Goal: Task Accomplishment & Management: Use online tool/utility

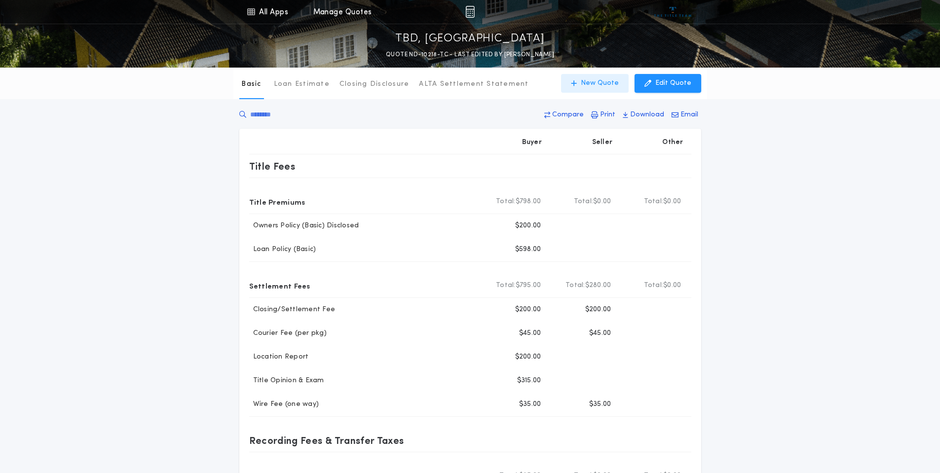
click at [596, 81] on p "New Quote" at bounding box center [600, 83] width 38 height 10
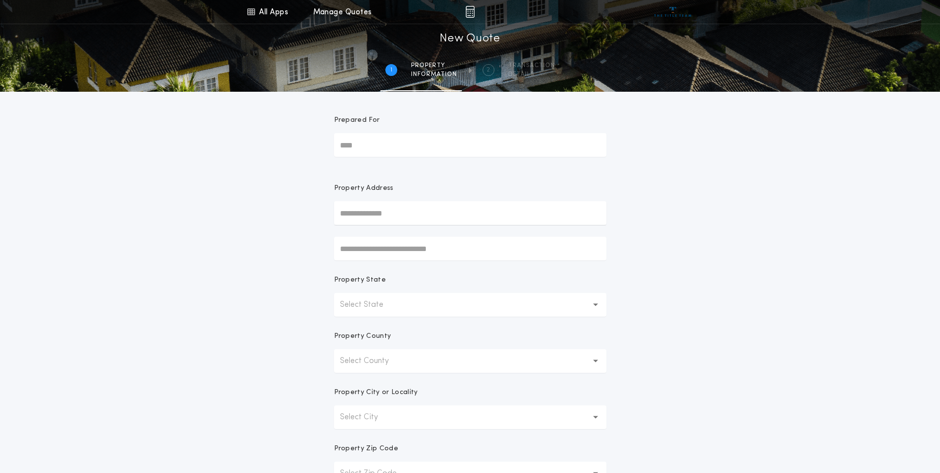
click at [365, 146] on input "Prepared For" at bounding box center [470, 145] width 272 height 24
type input "**********"
click at [423, 305] on button "Select State" at bounding box center [470, 305] width 272 height 24
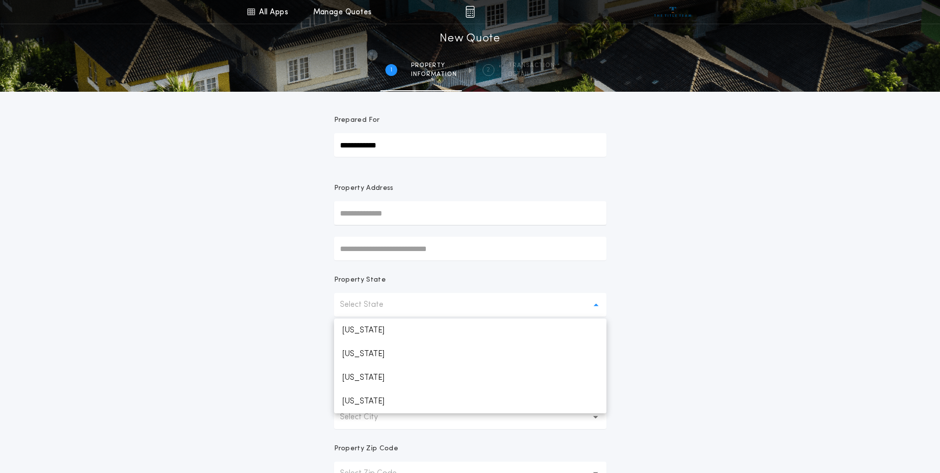
click at [406, 216] on input "text" at bounding box center [470, 213] width 272 height 24
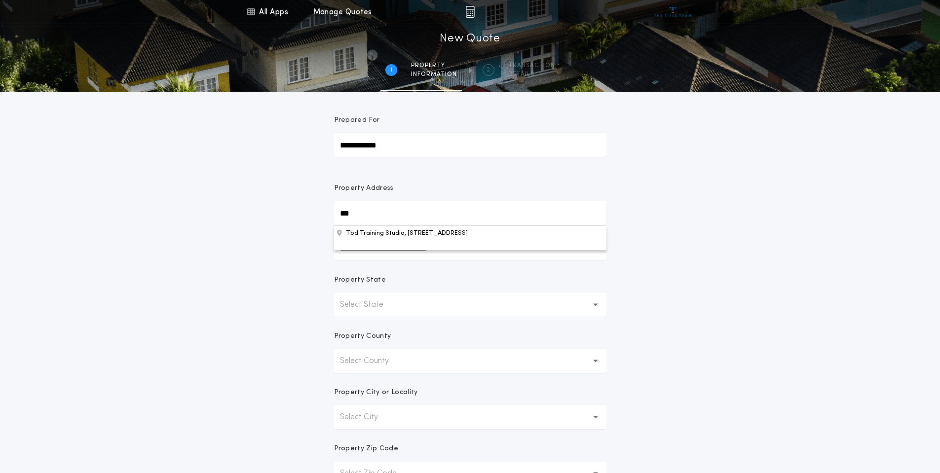
type input "***"
click at [384, 302] on p "Select State" at bounding box center [369, 305] width 59 height 12
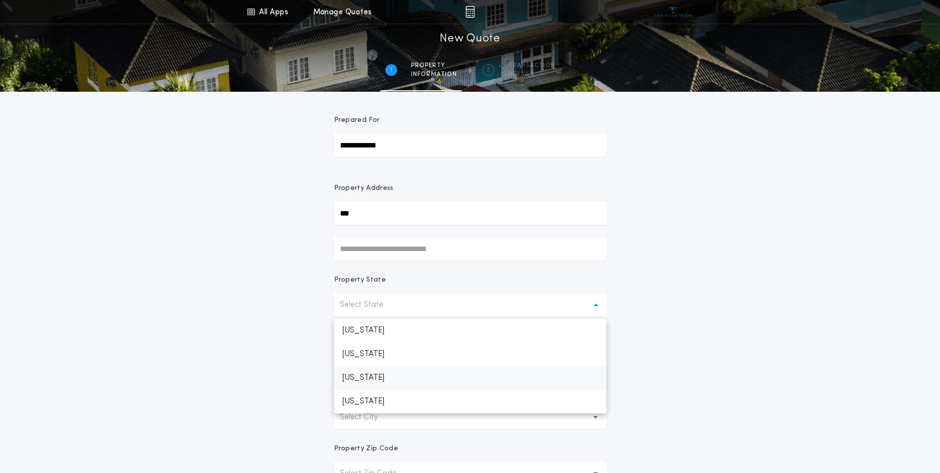
click at [398, 381] on p "[US_STATE]" at bounding box center [470, 378] width 272 height 24
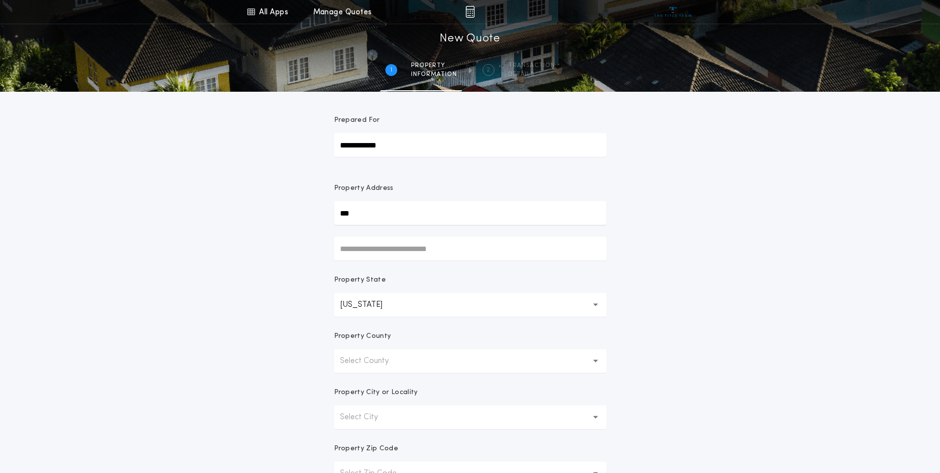
click at [392, 369] on button "Select County" at bounding box center [470, 361] width 272 height 24
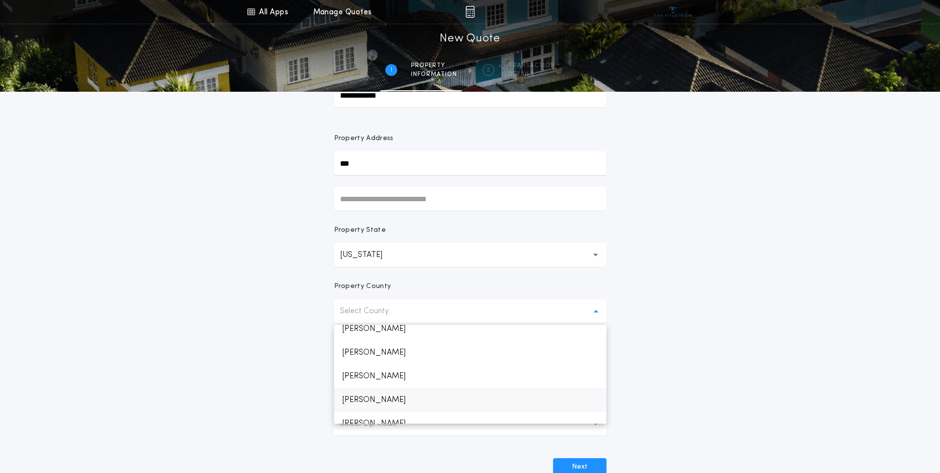
scroll to position [592, 0]
click at [370, 361] on p "[PERSON_NAME]" at bounding box center [470, 361] width 272 height 24
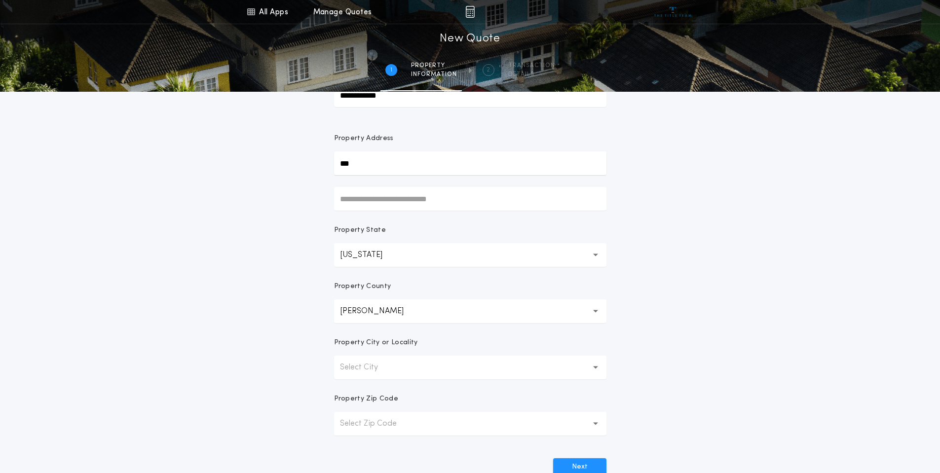
click at [386, 367] on p "Select City" at bounding box center [367, 368] width 54 height 12
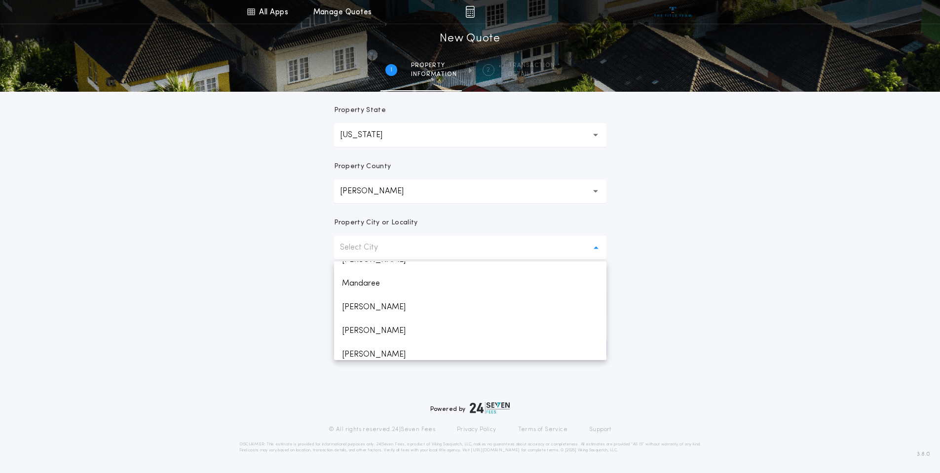
scroll to position [351, 0]
click at [411, 353] on p "[GEOGRAPHIC_DATA]" at bounding box center [470, 349] width 272 height 24
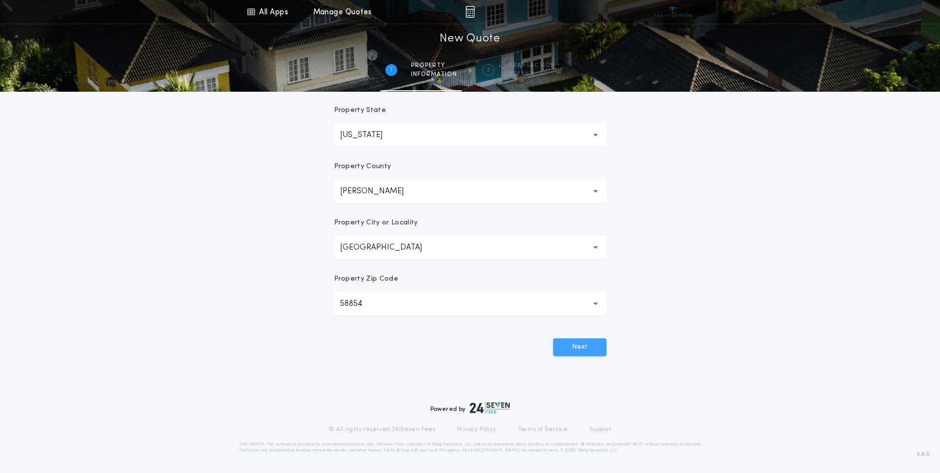
click at [586, 350] on button "Next" at bounding box center [579, 348] width 53 height 18
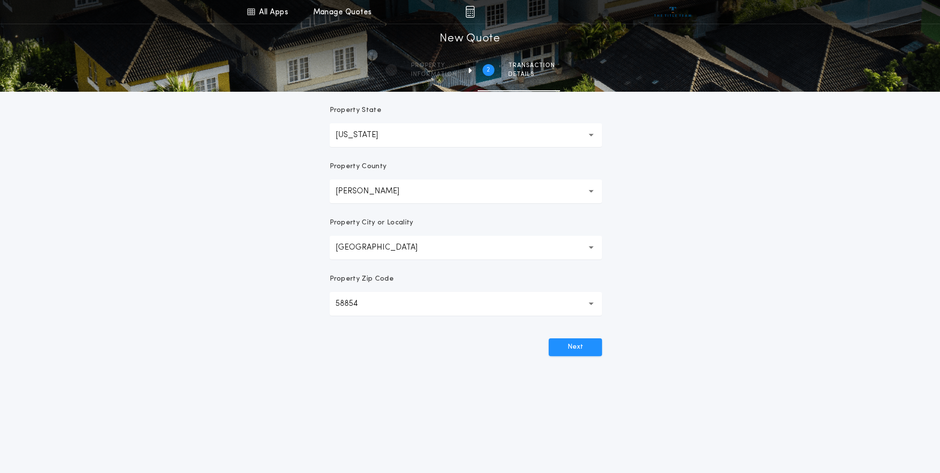
scroll to position [0, 0]
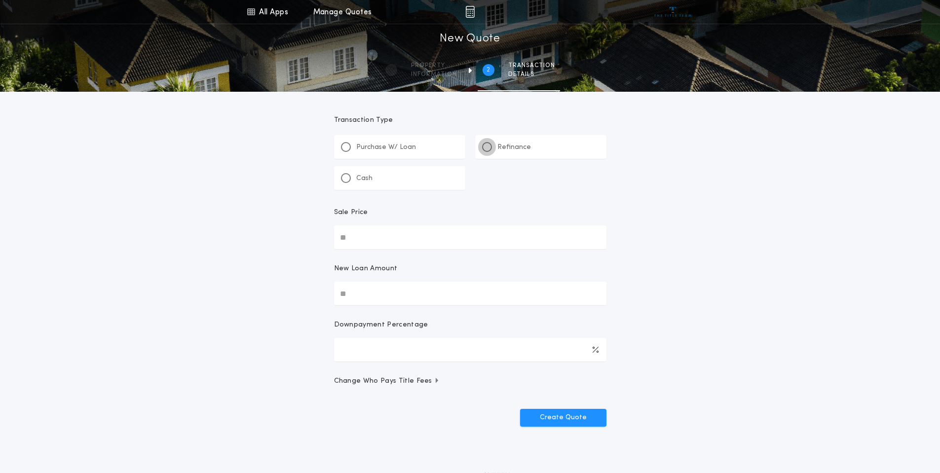
click at [487, 150] on div at bounding box center [487, 147] width 10 height 10
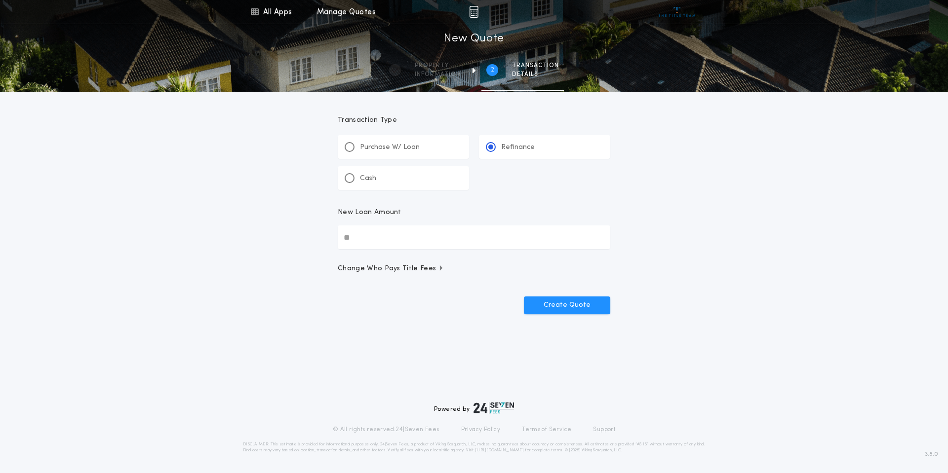
click at [359, 238] on input "New Loan Amount" at bounding box center [474, 238] width 272 height 24
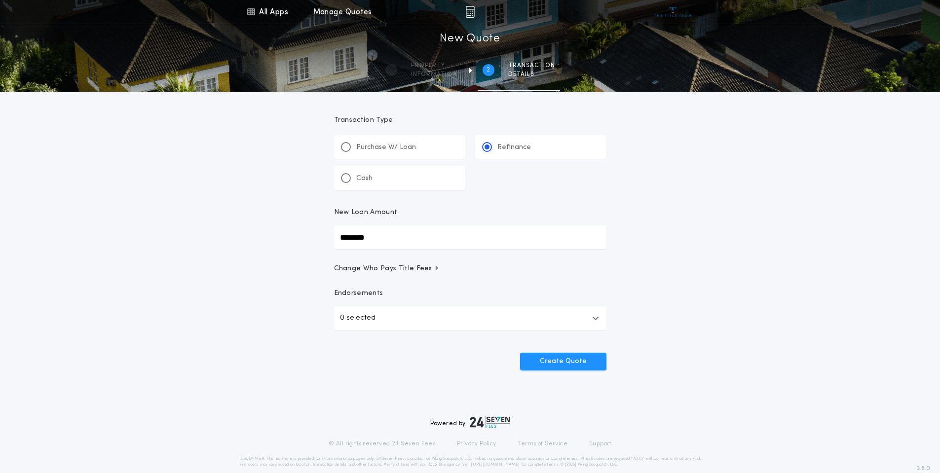
type input "********"
click at [694, 263] on div "All Apps Title Calculator Buyer's Estimate Menu All Apps Manage Quotes 2 /2 New…" at bounding box center [470, 204] width 940 height 409
click at [405, 309] on button "0 selected" at bounding box center [470, 318] width 272 height 24
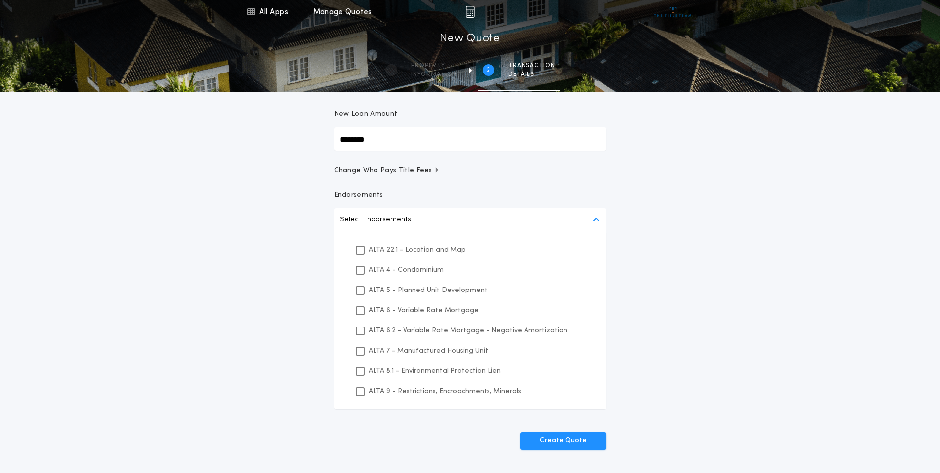
scroll to position [99, 0]
click at [358, 354] on div at bounding box center [360, 350] width 9 height 9
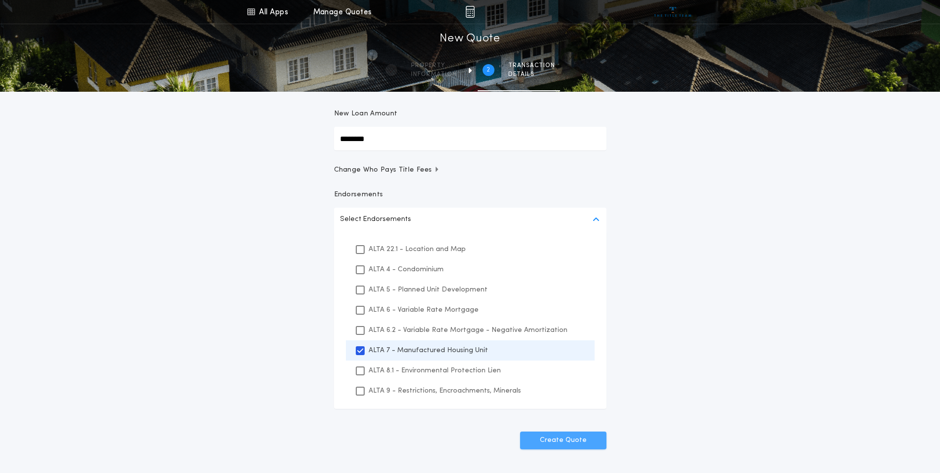
click at [564, 444] on button "Create Quote" at bounding box center [563, 441] width 86 height 18
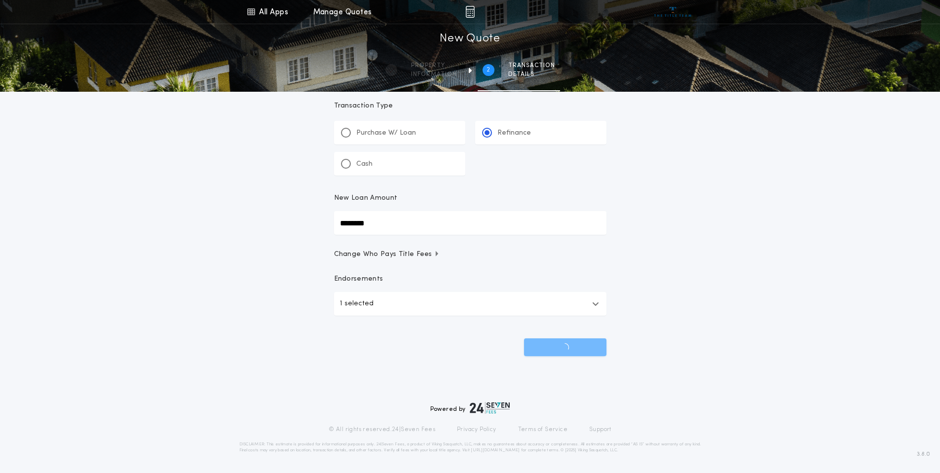
scroll to position [14, 0]
